Goal: Task Accomplishment & Management: Manage account settings

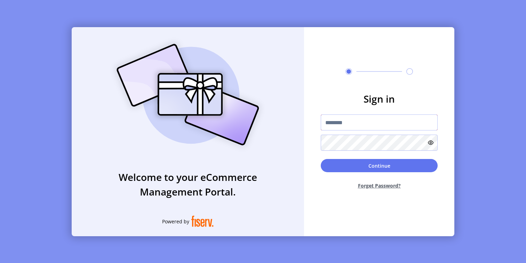
type input "**********"
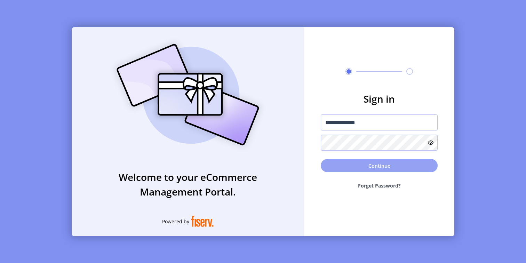
click at [361, 165] on button "Continue" at bounding box center [379, 165] width 117 height 13
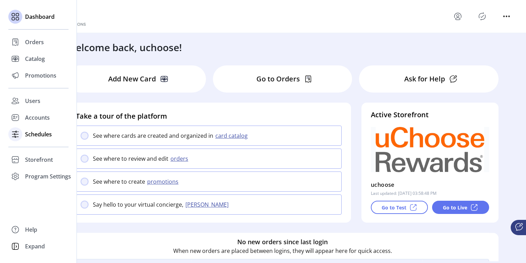
click at [31, 138] on div "Schedules" at bounding box center [38, 134] width 60 height 17
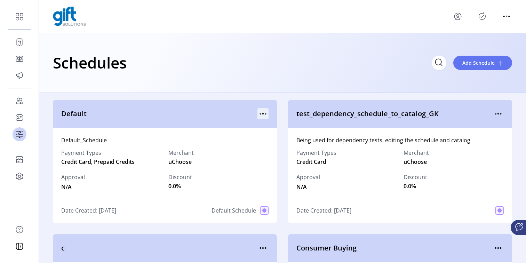
click at [260, 111] on icon "menu" at bounding box center [262, 113] width 11 height 11
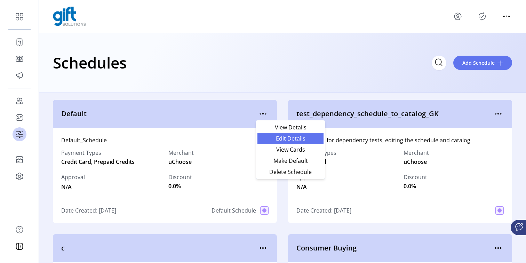
click at [287, 138] on span "Edit Details" at bounding box center [290, 139] width 58 height 6
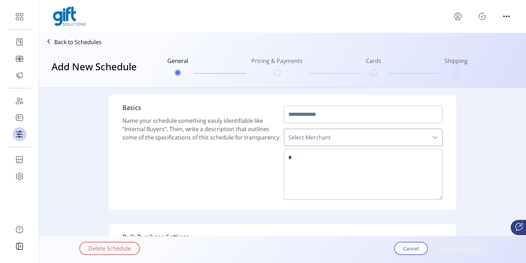
scroll to position [233, 0]
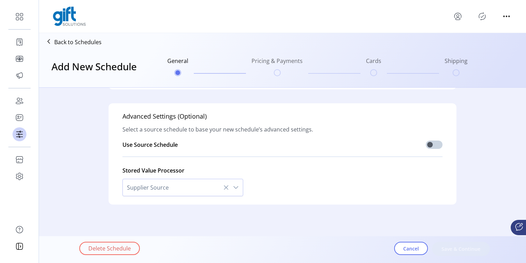
type input "*******"
type textarea "**********"
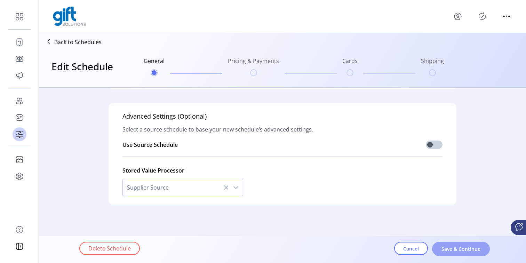
click at [440, 249] on button "Save & Continue" at bounding box center [461, 249] width 58 height 14
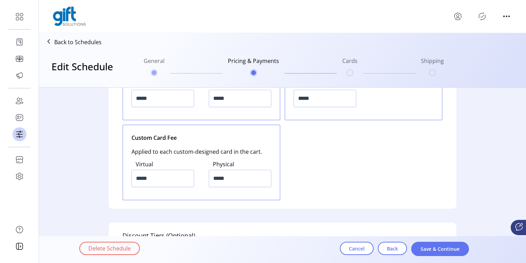
scroll to position [871, 0]
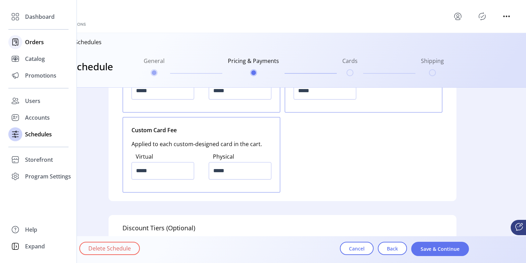
click at [25, 44] on span "Orders" at bounding box center [34, 42] width 19 height 8
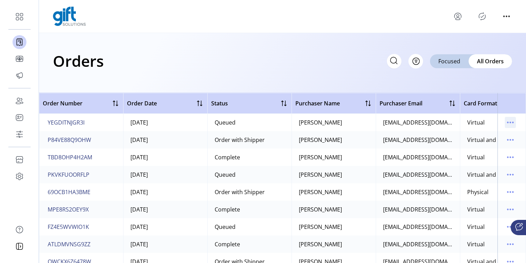
click at [507, 120] on icon "menu" at bounding box center [510, 122] width 11 height 11
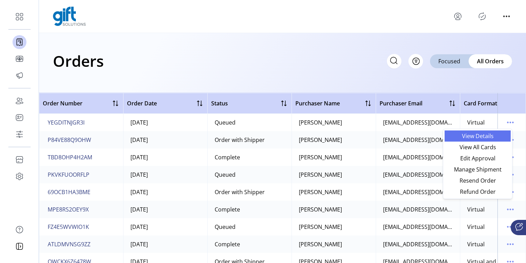
click at [484, 136] on span "View Details" at bounding box center [478, 136] width 58 height 6
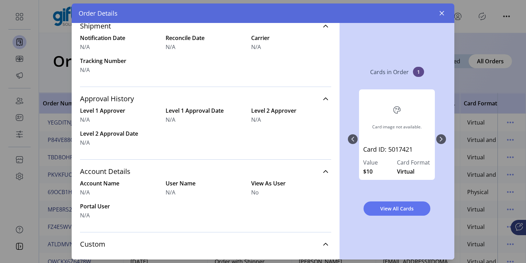
scroll to position [253, 0]
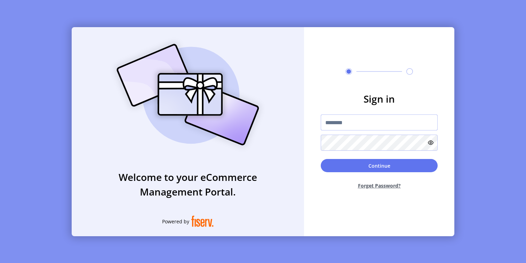
click at [377, 125] on input "text" at bounding box center [379, 122] width 117 height 16
type input "**********"
click at [336, 174] on div "Continue Forget Password?" at bounding box center [379, 177] width 117 height 36
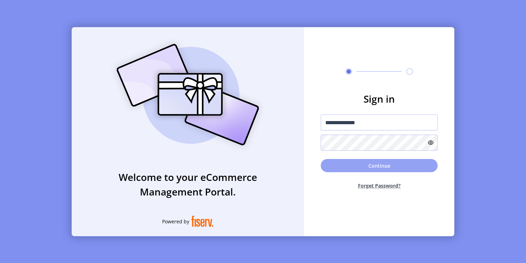
click at [336, 168] on button "Continue" at bounding box center [379, 165] width 117 height 13
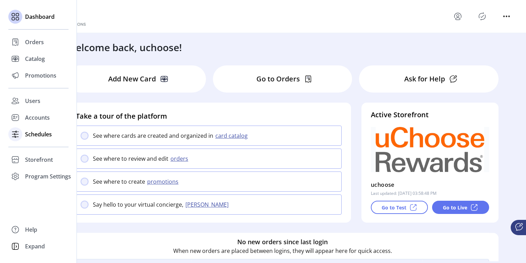
click at [39, 135] on span "Schedules" at bounding box center [38, 134] width 27 height 8
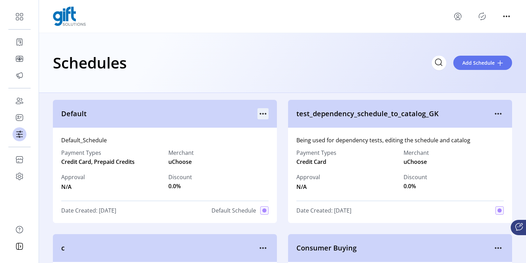
click at [262, 114] on icon "menu" at bounding box center [262, 113] width 11 height 11
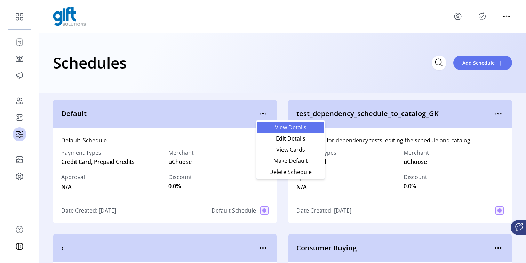
click at [300, 129] on span "View Details" at bounding box center [290, 127] width 58 height 6
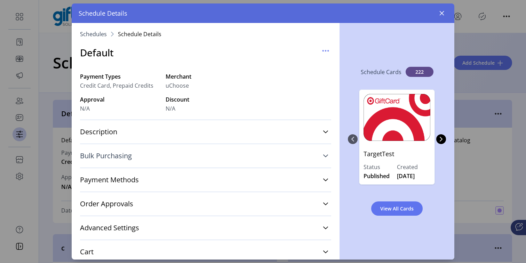
click at [323, 157] on icon at bounding box center [326, 156] width 6 height 6
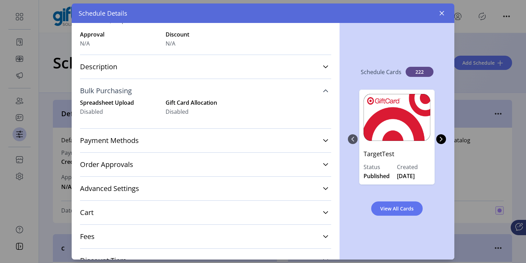
scroll to position [73, 0]
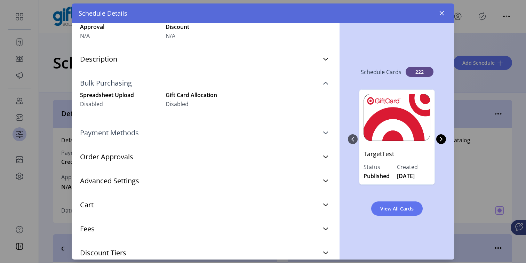
click at [318, 132] on link "Payment Methods" at bounding box center [205, 132] width 251 height 15
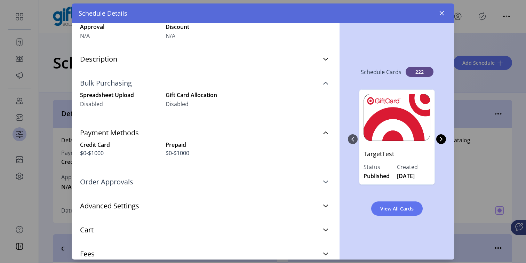
click at [323, 183] on icon at bounding box center [326, 182] width 6 height 6
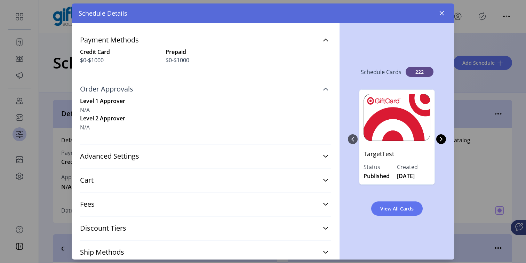
scroll to position [166, 0]
click at [320, 158] on link "Advanced Settings" at bounding box center [205, 155] width 251 height 15
click at [323, 229] on icon at bounding box center [326, 229] width 6 height 6
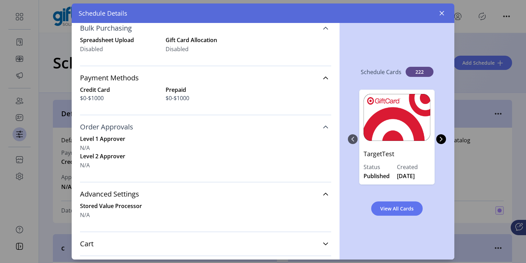
scroll to position [0, 0]
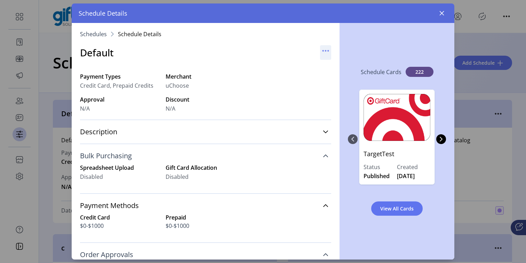
click at [321, 51] on icon "button" at bounding box center [325, 50] width 11 height 11
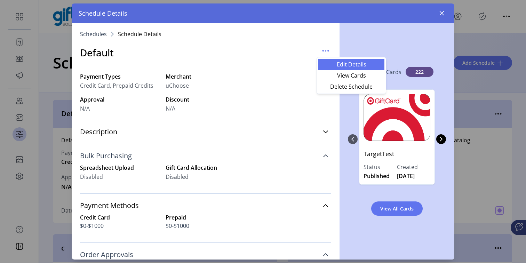
click at [347, 65] on span "Edit Details" at bounding box center [351, 65] width 58 height 6
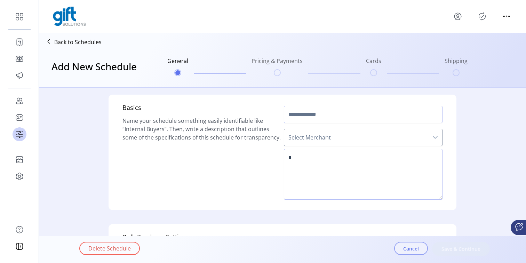
type input "*******"
type textarea "**********"
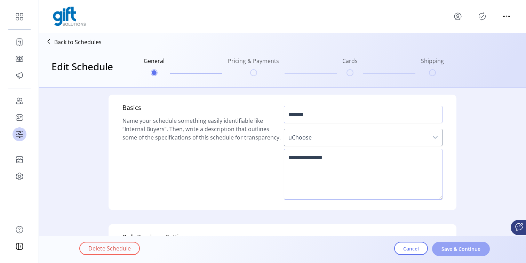
click at [448, 252] on button "Save & Continue" at bounding box center [461, 249] width 58 height 14
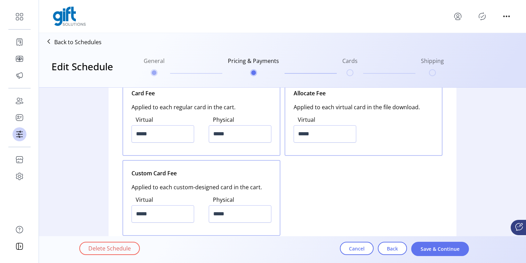
scroll to position [830, 0]
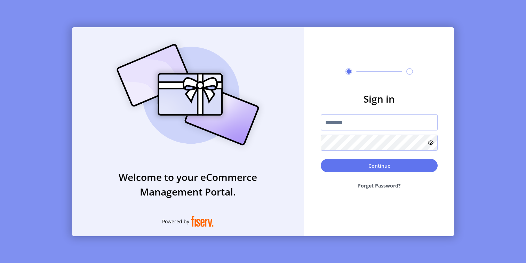
click at [359, 121] on input "text" at bounding box center [379, 122] width 117 height 16
type input "**********"
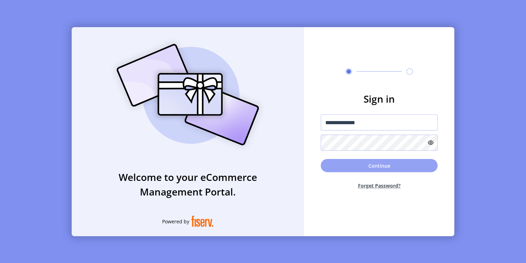
click at [352, 164] on button "Continue" at bounding box center [379, 165] width 117 height 13
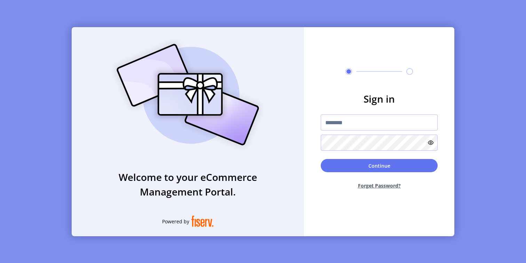
click at [342, 113] on form "Sign in Continue Forget Password?" at bounding box center [379, 142] width 150 height 103
click at [335, 126] on input "text" at bounding box center [379, 122] width 117 height 16
type input "**********"
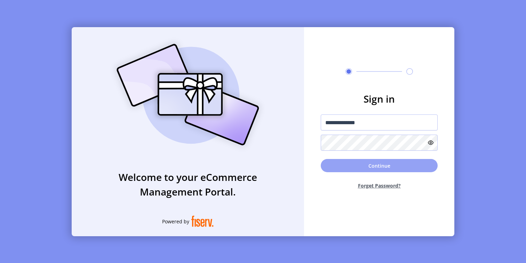
click at [364, 166] on button "Continue" at bounding box center [379, 165] width 117 height 13
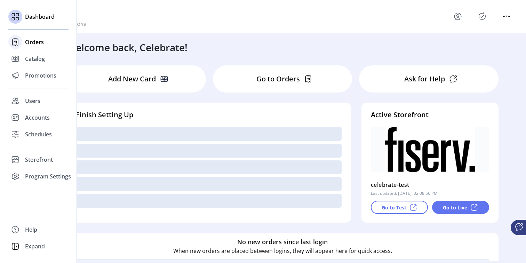
click at [32, 39] on span "Orders" at bounding box center [34, 42] width 19 height 8
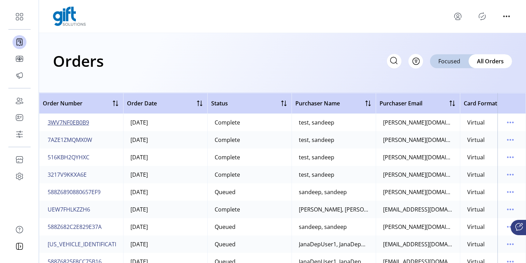
click at [73, 121] on span "3WV7NF0EB0B9" at bounding box center [68, 122] width 41 height 8
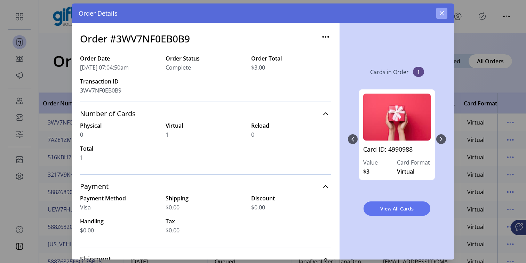
click at [441, 14] on icon "button" at bounding box center [442, 13] width 5 height 5
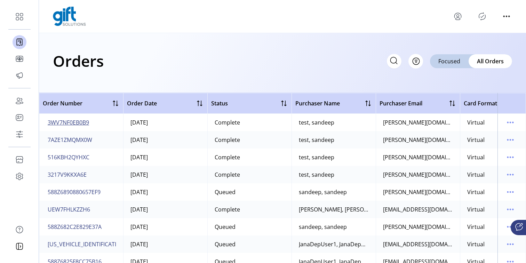
click at [80, 126] on span "3WV7NF0EB0B9" at bounding box center [68, 122] width 41 height 8
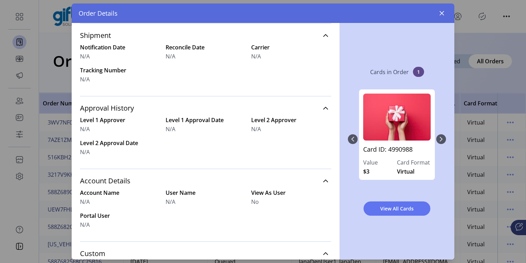
scroll to position [253, 0]
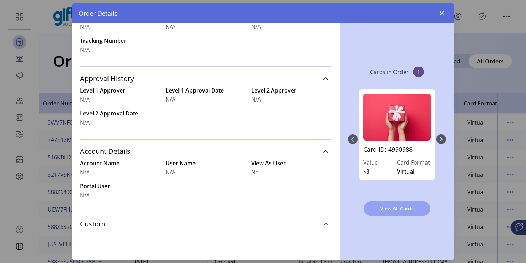
click at [385, 202] on button "View All Cards" at bounding box center [396, 208] width 67 height 14
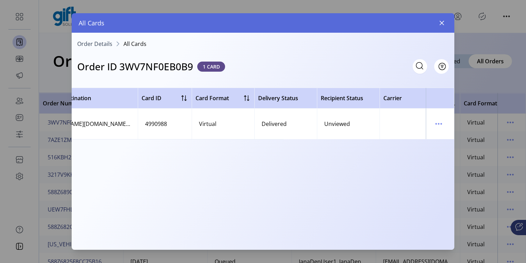
scroll to position [0, 250]
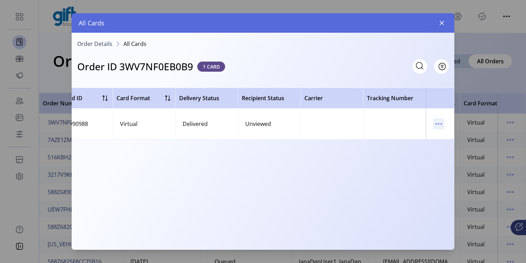
click at [441, 126] on icon "menu" at bounding box center [438, 123] width 11 height 11
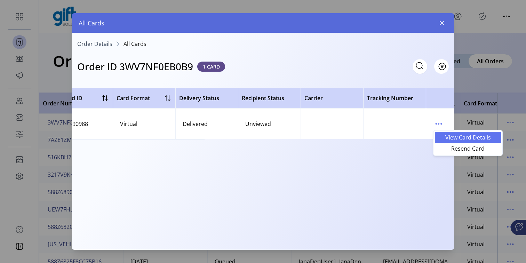
click at [464, 139] on span "View Card Details" at bounding box center [468, 138] width 58 height 6
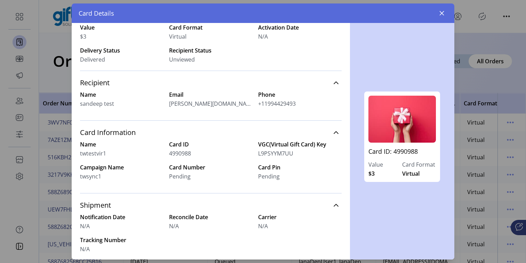
scroll to position [124, 0]
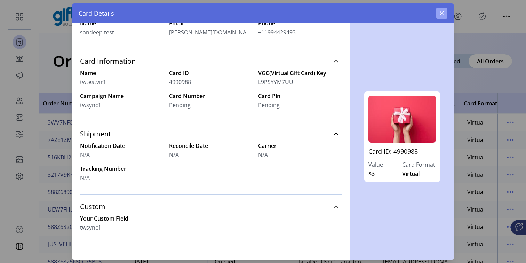
click at [443, 13] on icon "button" at bounding box center [442, 13] width 6 height 6
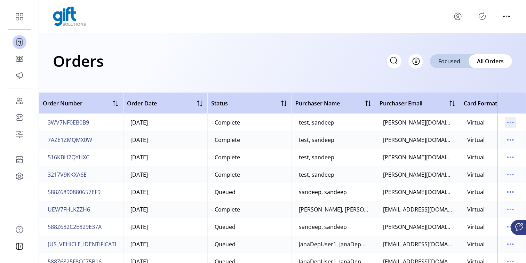
click at [507, 123] on icon "menu" at bounding box center [510, 122] width 11 height 11
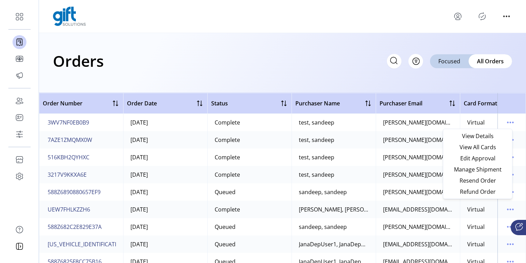
click at [314, 62] on div "Orders Filter Focused All Orders" at bounding box center [282, 61] width 459 height 24
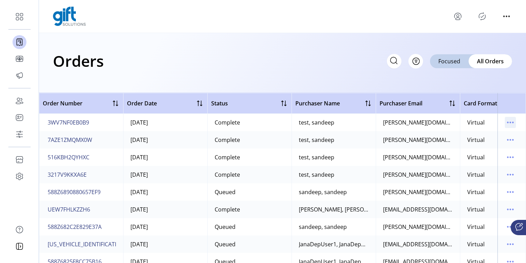
click at [505, 122] on icon "menu" at bounding box center [510, 122] width 11 height 11
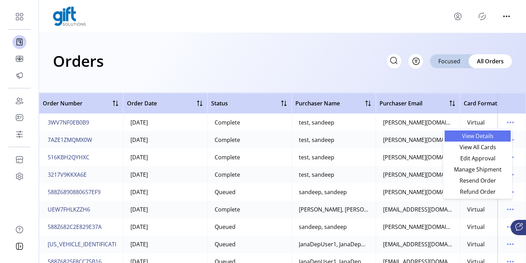
click at [484, 135] on span "View Details" at bounding box center [478, 136] width 58 height 6
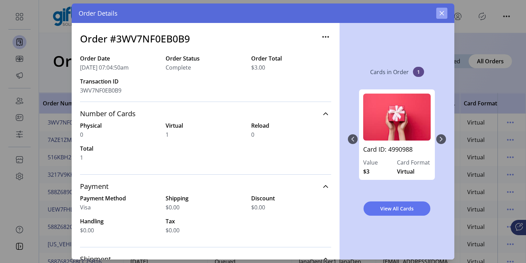
click at [440, 14] on icon "button" at bounding box center [442, 13] width 6 height 6
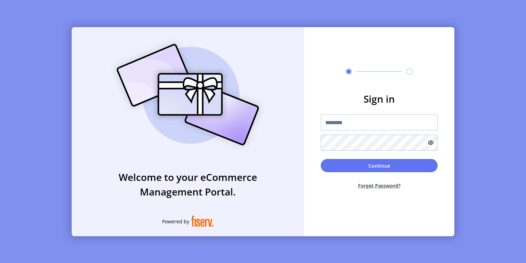
click at [361, 125] on input "text" at bounding box center [379, 122] width 117 height 16
type input "**********"
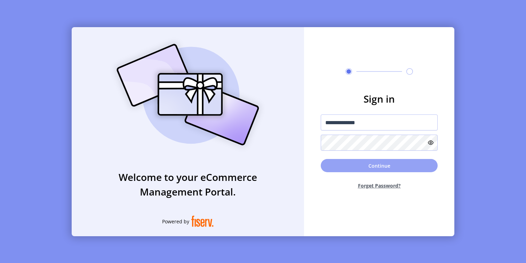
click at [372, 170] on button "Continue" at bounding box center [379, 165] width 117 height 13
